Goal: Find specific page/section: Locate a particular part of the current website

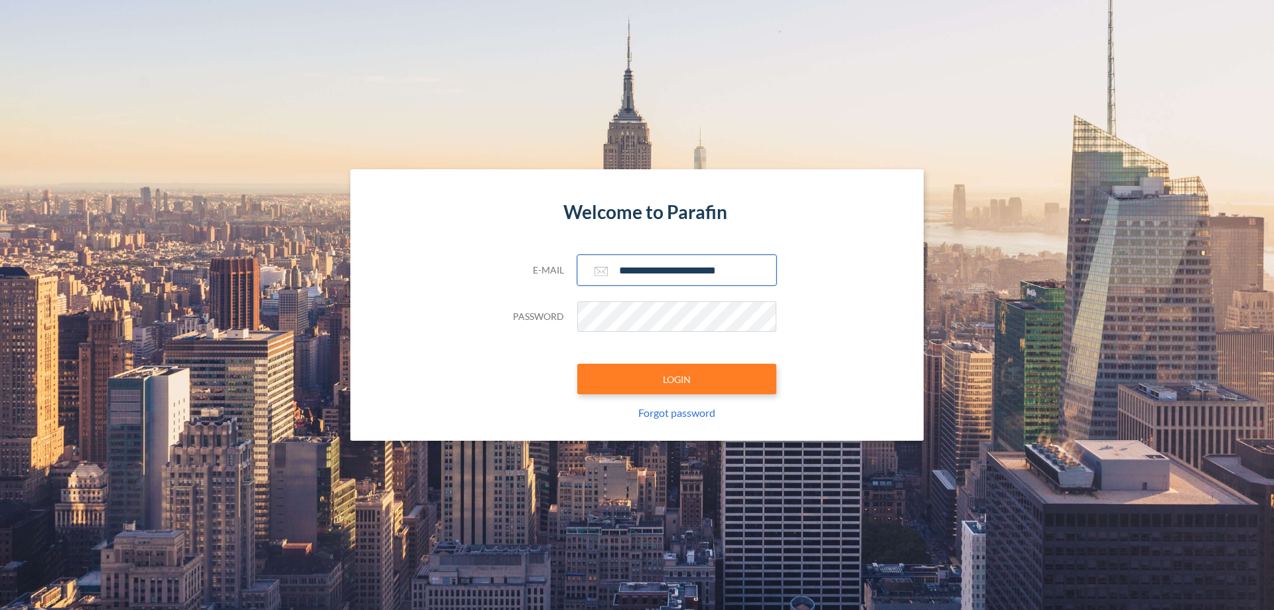
type input "**********"
click at [677, 379] on button "LOGIN" at bounding box center [676, 379] width 199 height 31
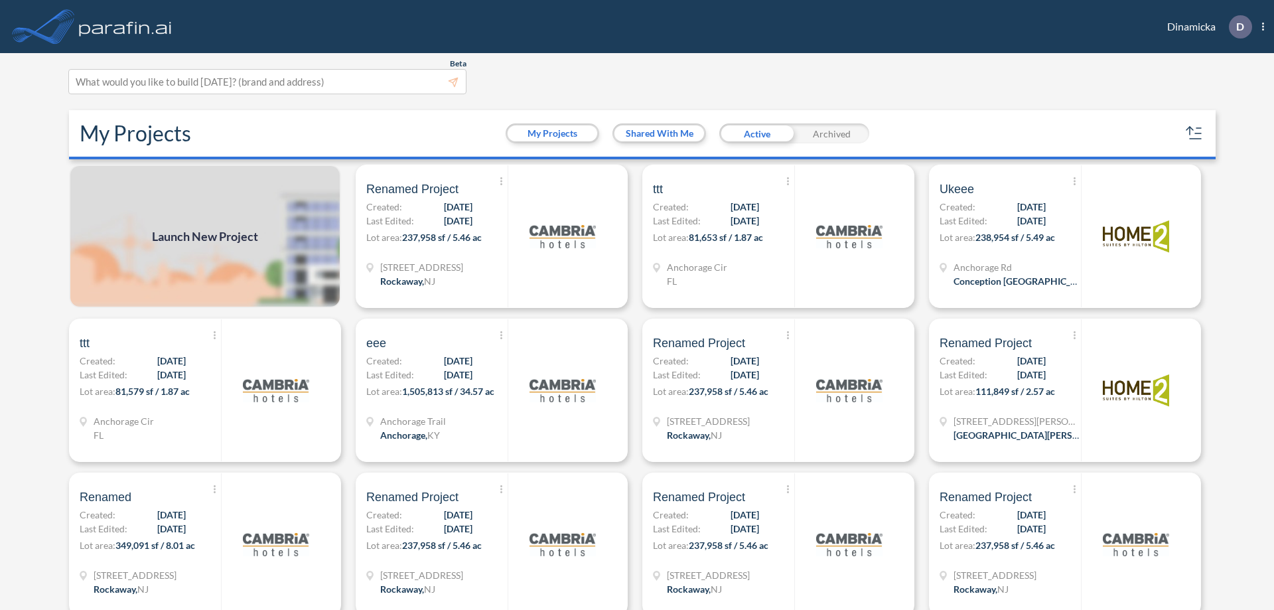
scroll to position [3, 0]
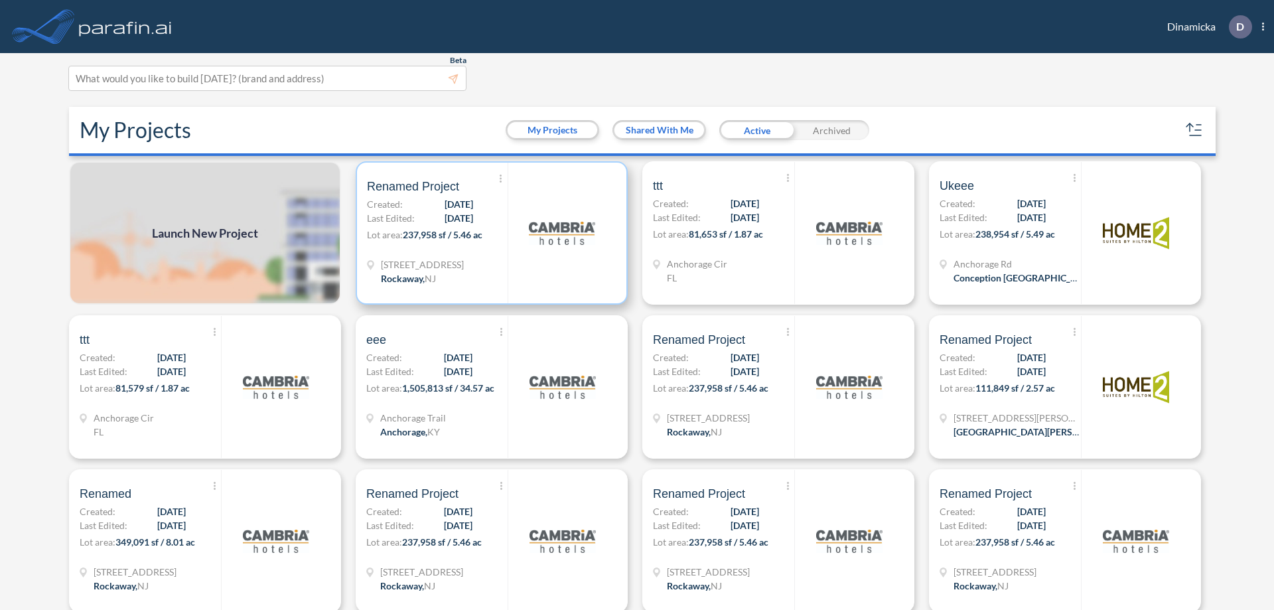
click at [489, 233] on p "Lot area: 237,958 sf / 5.46 ac" at bounding box center [437, 237] width 141 height 19
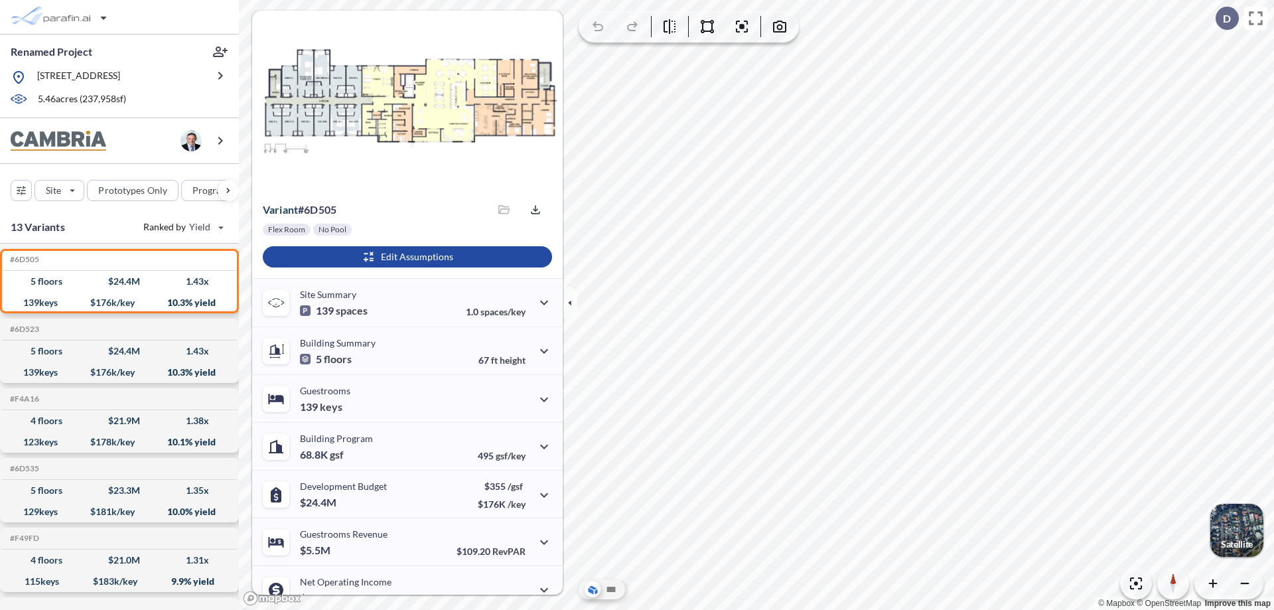
scroll to position [67, 0]
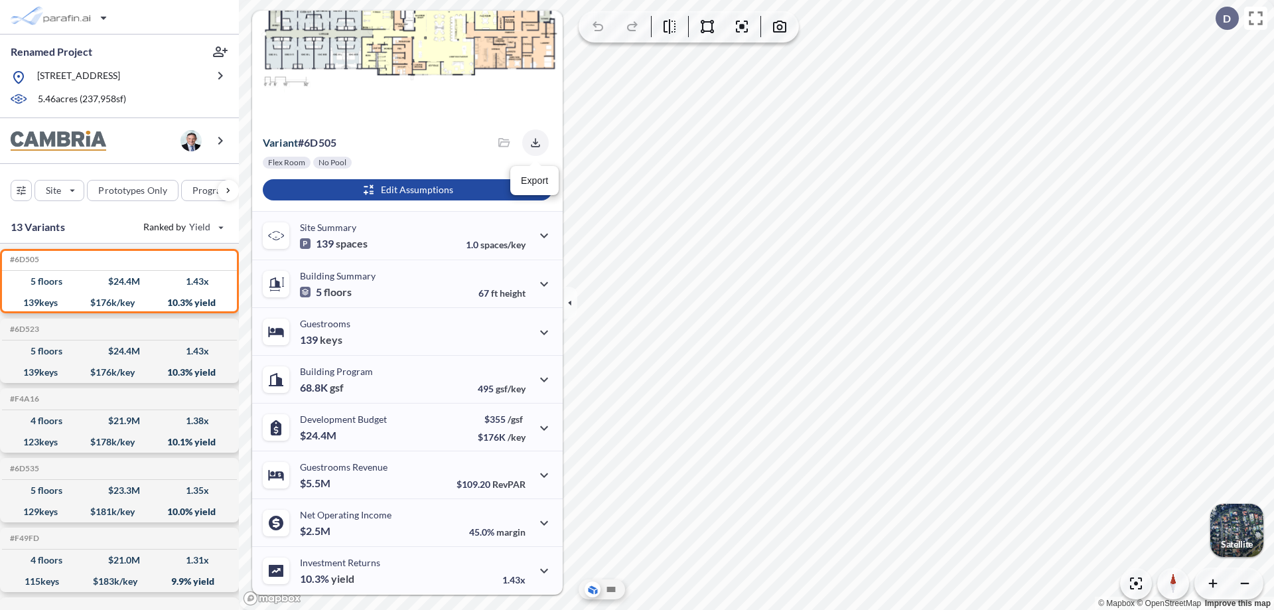
click at [532, 143] on icon "button" at bounding box center [535, 142] width 9 height 9
